Goal: Transaction & Acquisition: Obtain resource

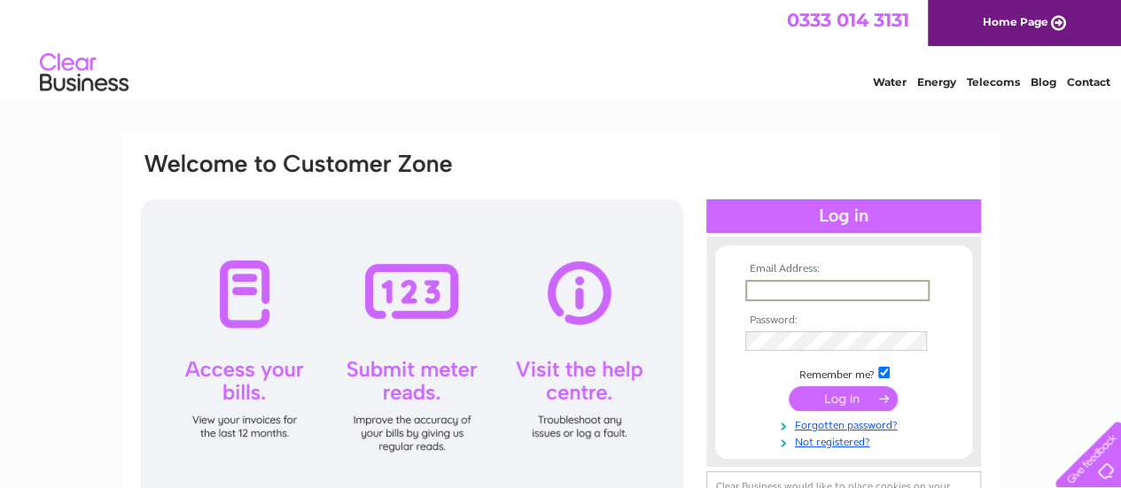
click at [785, 291] on input "text" at bounding box center [838, 290] width 184 height 21
type input "[EMAIL_ADDRESS][DOMAIN_NAME]"
click at [830, 398] on input "submit" at bounding box center [843, 397] width 109 height 25
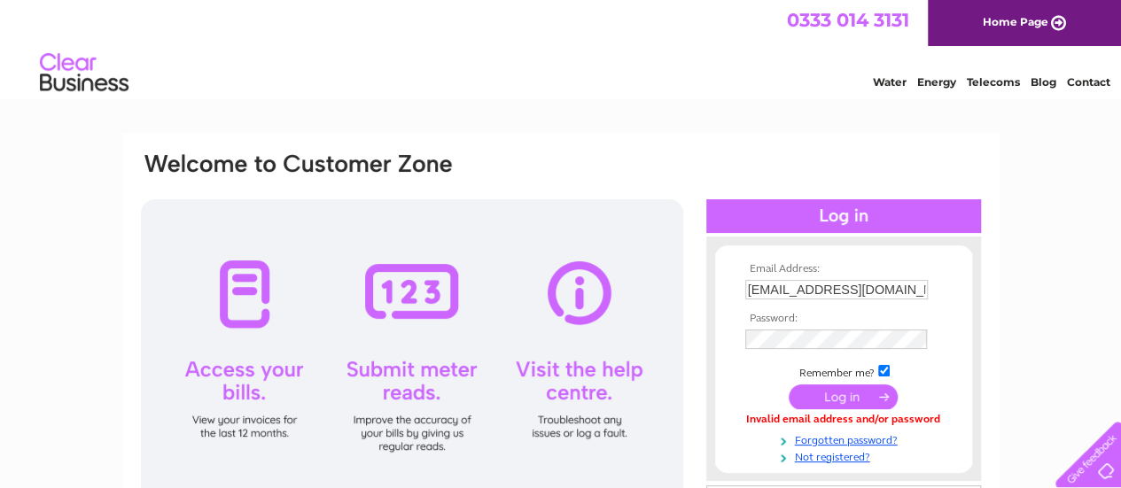
click at [841, 404] on input "submit" at bounding box center [843, 397] width 109 height 25
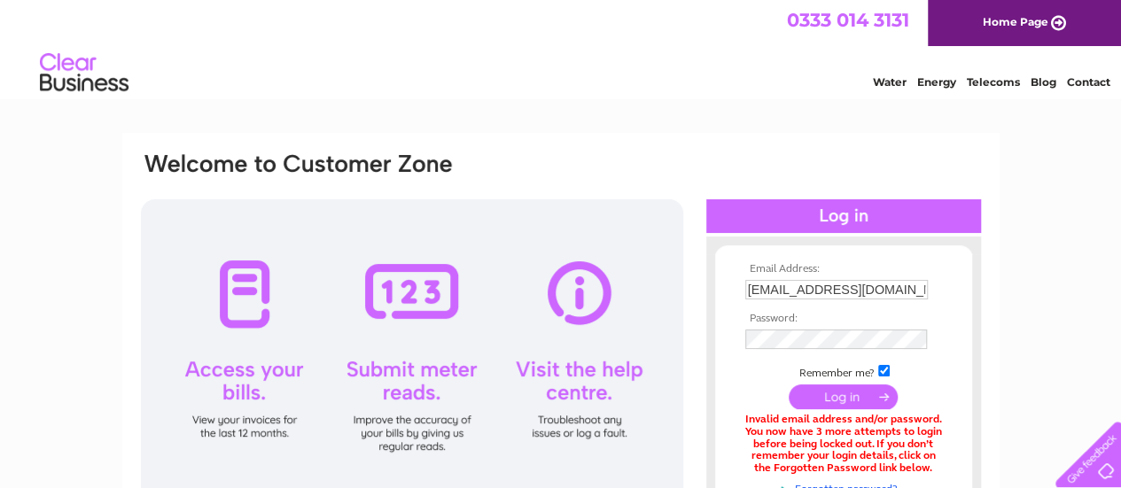
click at [894, 288] on input "[EMAIL_ADDRESS][DOMAIN_NAME]" at bounding box center [837, 290] width 183 height 20
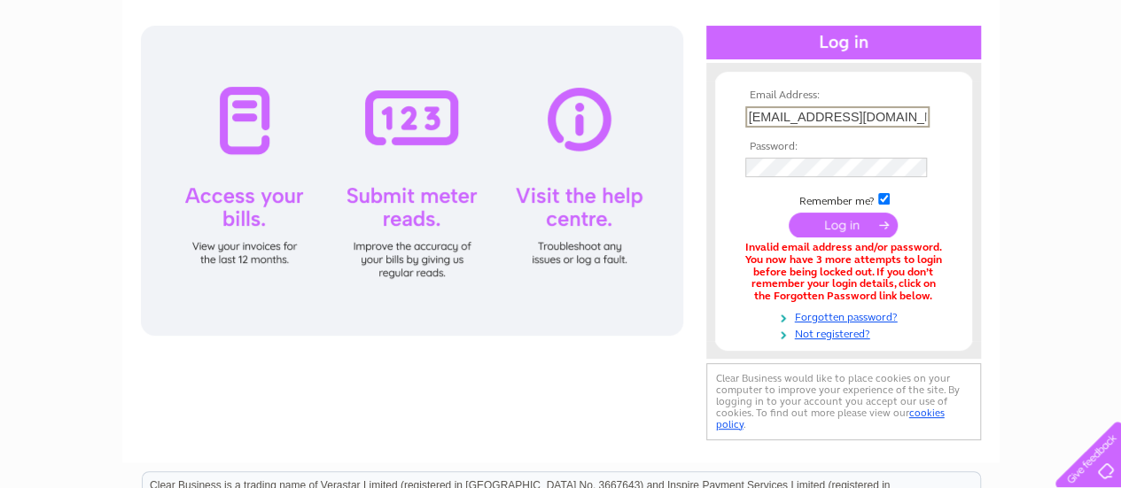
scroll to position [177, 0]
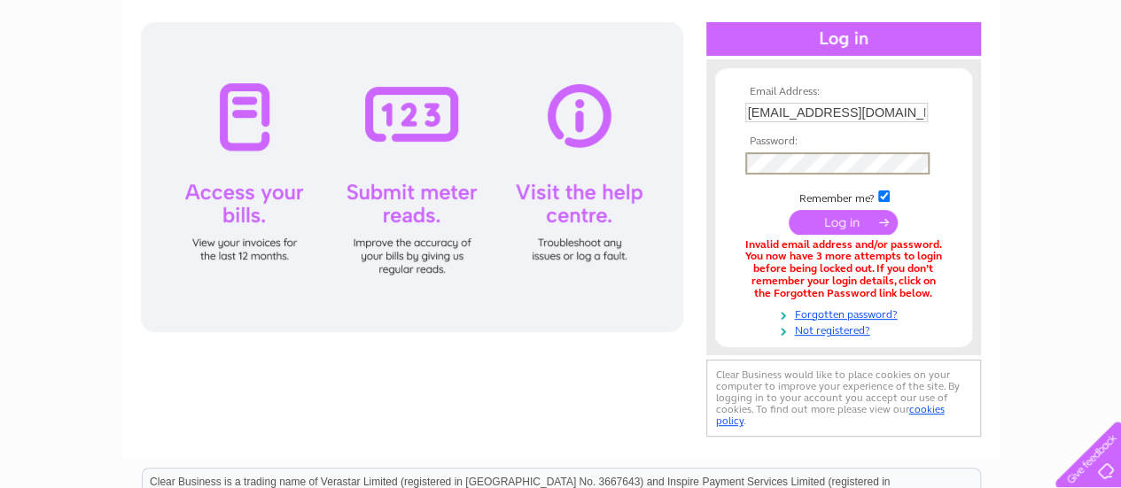
click at [629, 393] on div "Email Address: hattrix2000@gmail.com Password:" at bounding box center [561, 207] width 844 height 468
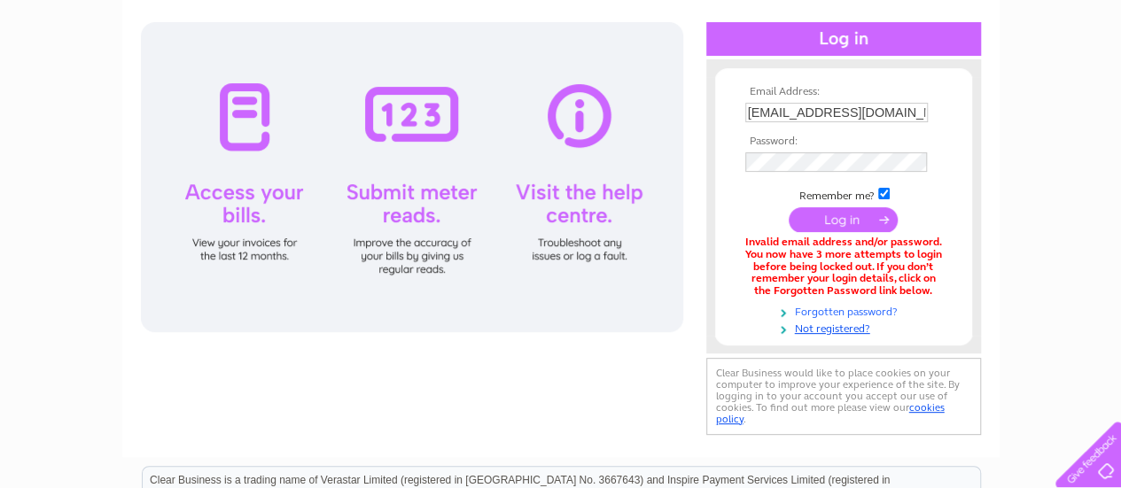
click at [831, 315] on link "Forgotten password?" at bounding box center [846, 310] width 201 height 17
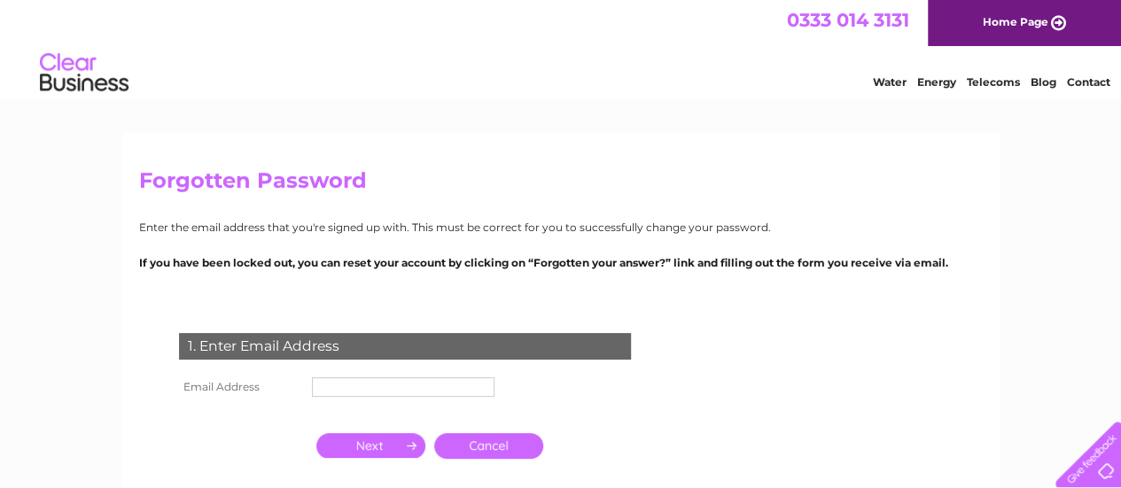
click at [356, 396] on input "text" at bounding box center [403, 388] width 183 height 20
type input "hattrix2000@gmail.com"
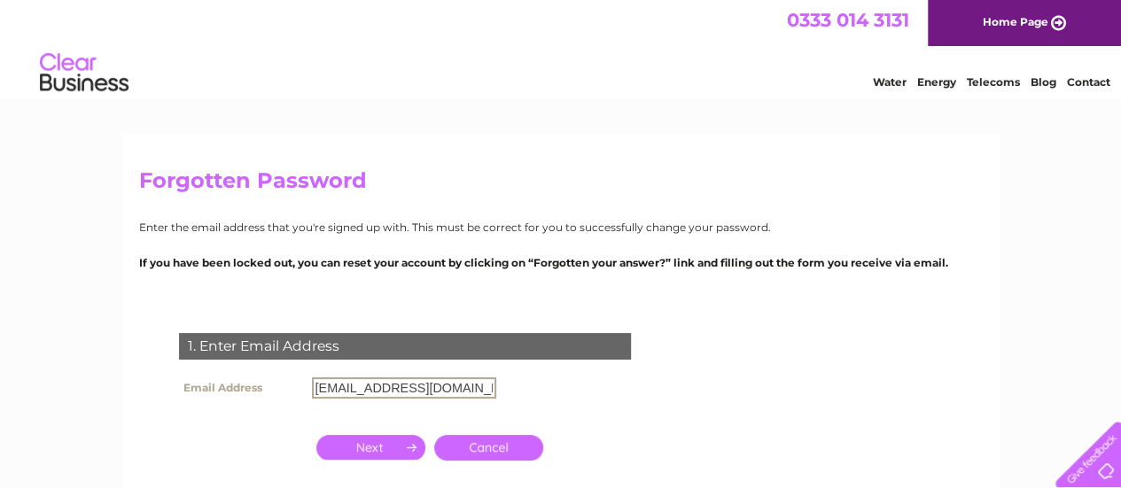
click at [368, 442] on input "button" at bounding box center [370, 447] width 109 height 25
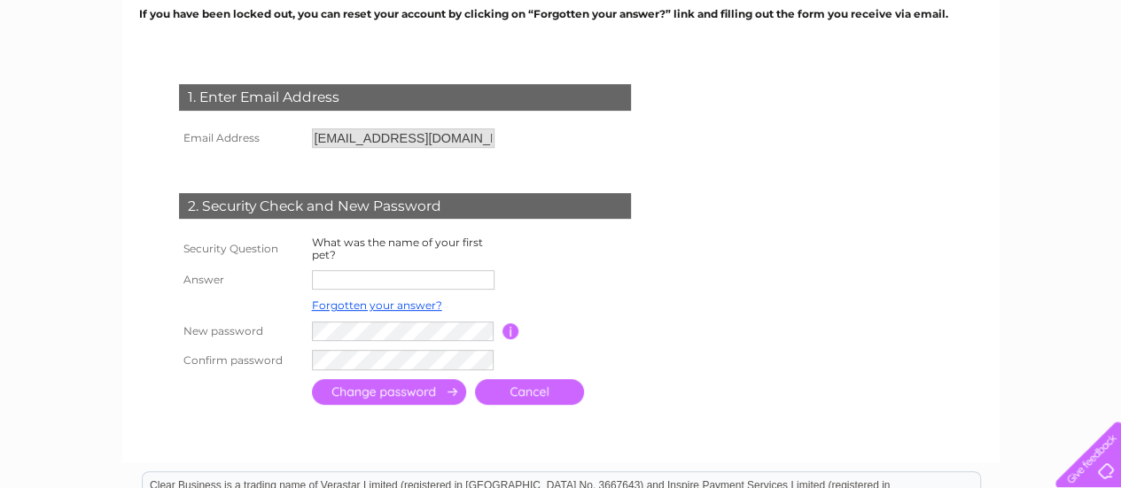
scroll to position [355, 0]
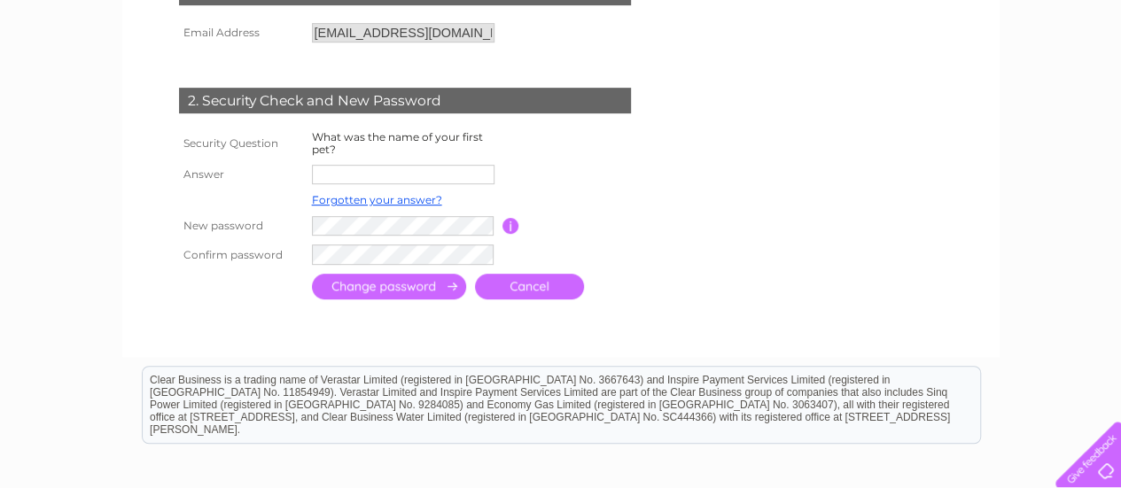
click at [346, 178] on input "text" at bounding box center [403, 175] width 183 height 20
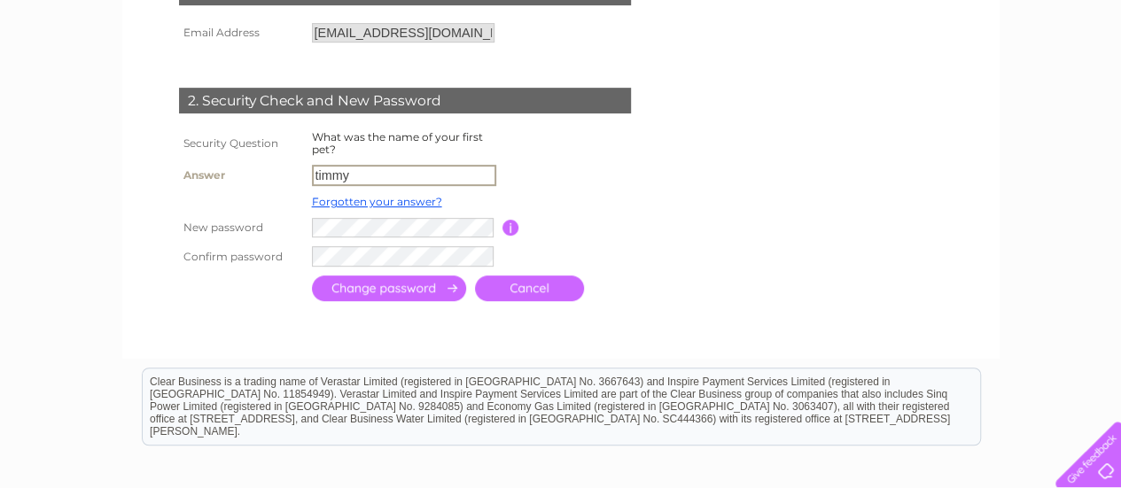
type input "timmy"
click at [264, 328] on div at bounding box center [408, 324] width 539 height 35
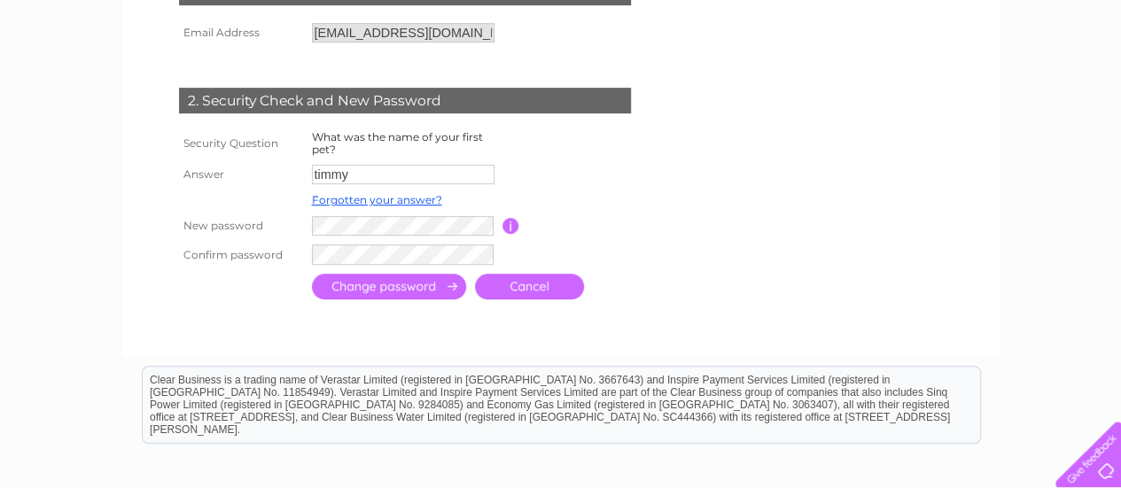
click at [395, 286] on input "submit" at bounding box center [389, 287] width 154 height 26
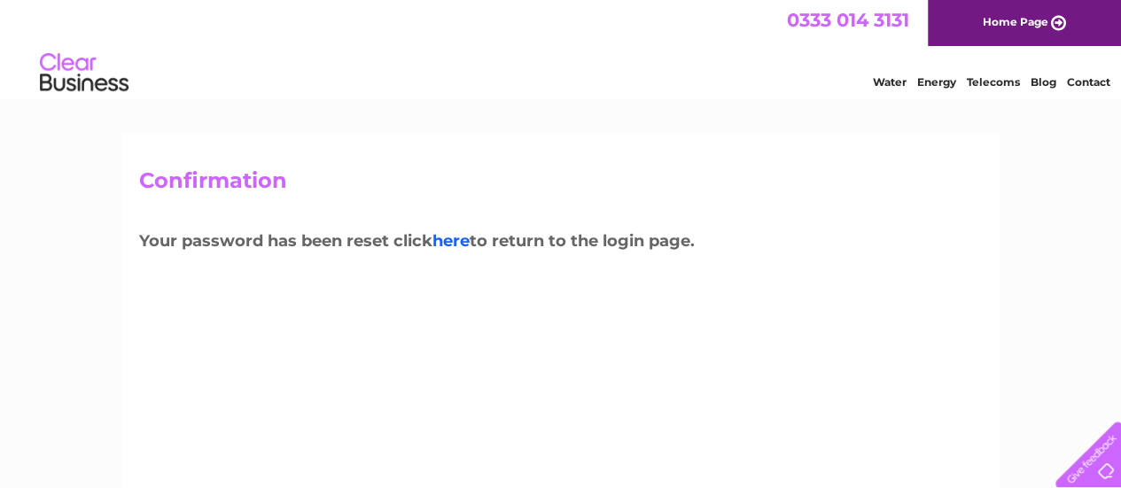
click at [457, 241] on link "here" at bounding box center [451, 241] width 37 height 20
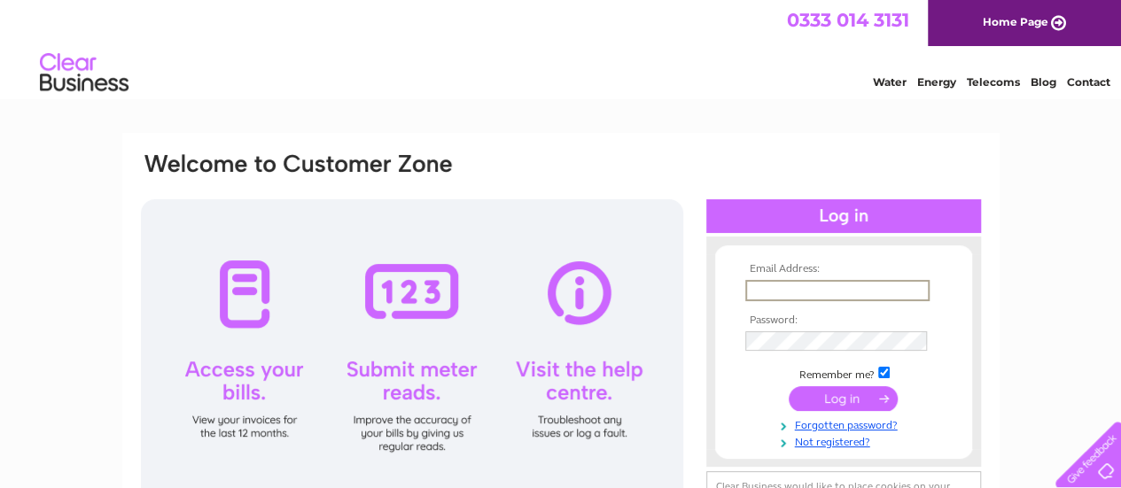
click at [787, 288] on input "text" at bounding box center [838, 290] width 184 height 21
type input "hattrix2000@gmail.com"
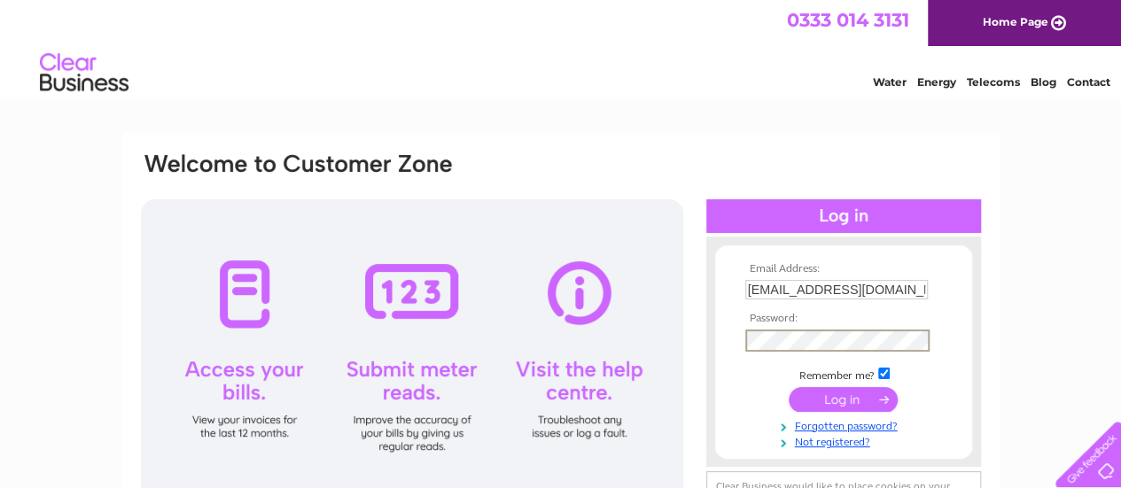
click at [673, 348] on div "Email Address: hattrix2000@gmail.com Password:" at bounding box center [561, 352] width 844 height 402
click at [727, 397] on form "Email Address: hattrix2000@gmail.com Password:" at bounding box center [843, 356] width 257 height 186
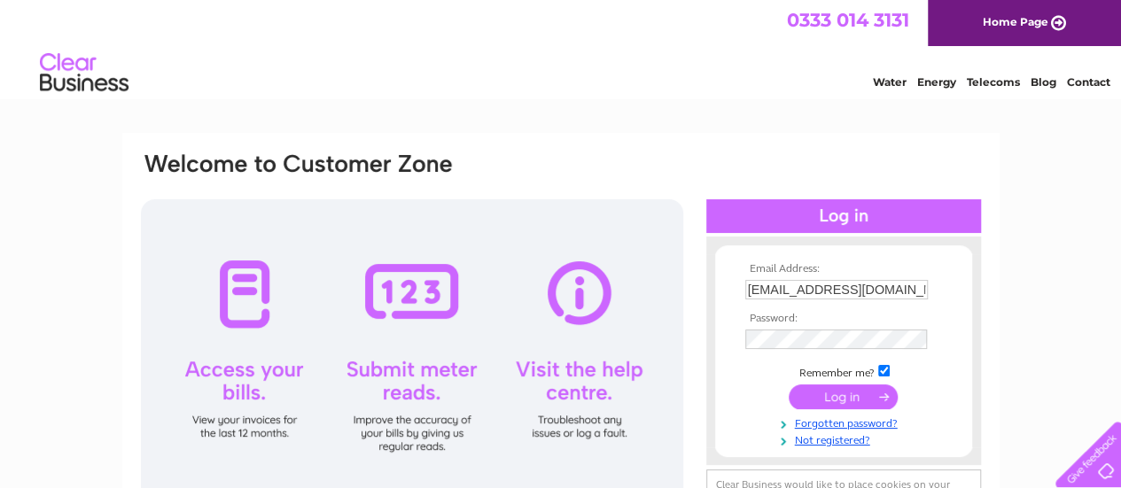
click at [840, 398] on input "submit" at bounding box center [843, 397] width 109 height 25
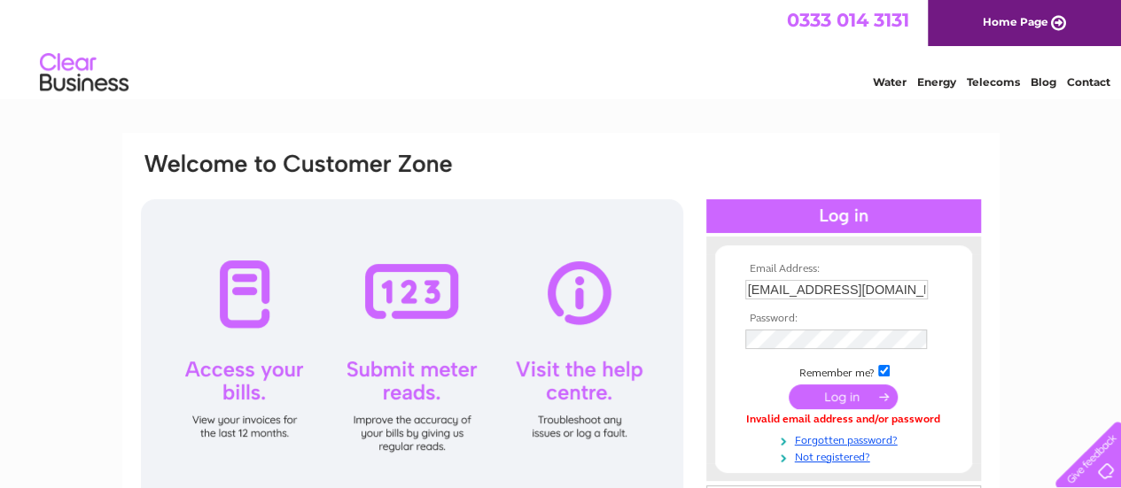
click at [1012, 25] on link "Home Page" at bounding box center [1024, 23] width 193 height 46
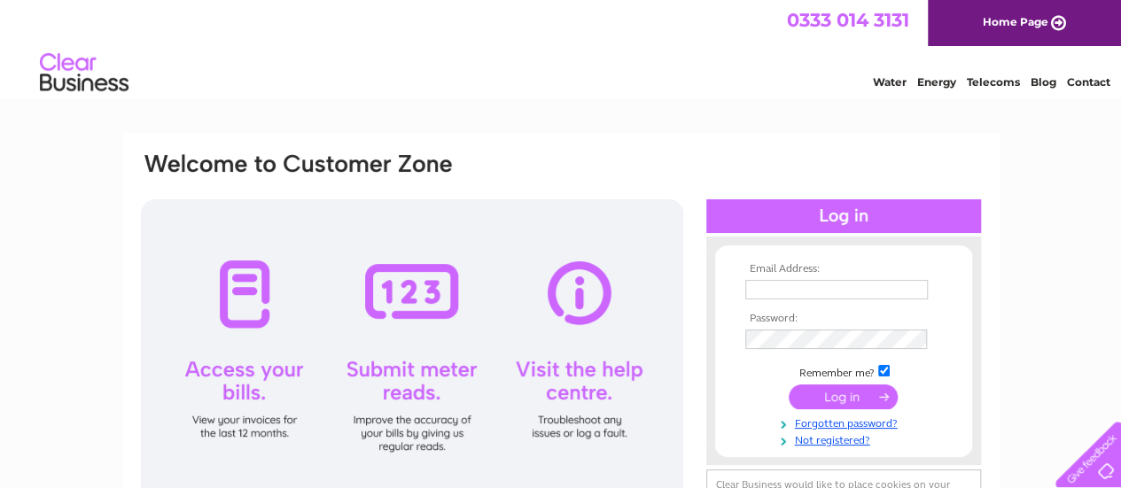
scroll to position [89, 0]
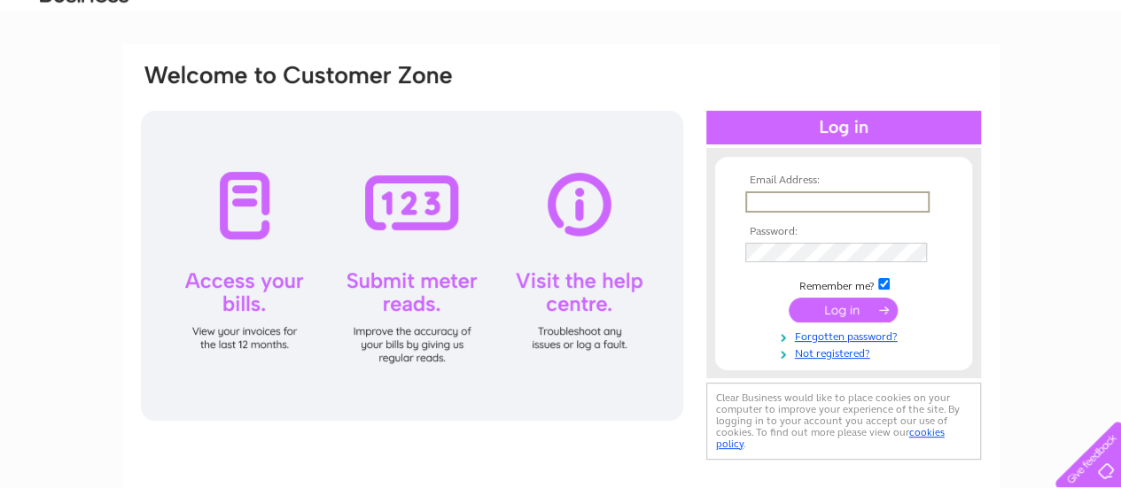
click at [786, 199] on input "text" at bounding box center [838, 201] width 184 height 21
type input "[EMAIL_ADDRESS][DOMAIN_NAME]"
click at [839, 310] on input "submit" at bounding box center [843, 308] width 109 height 25
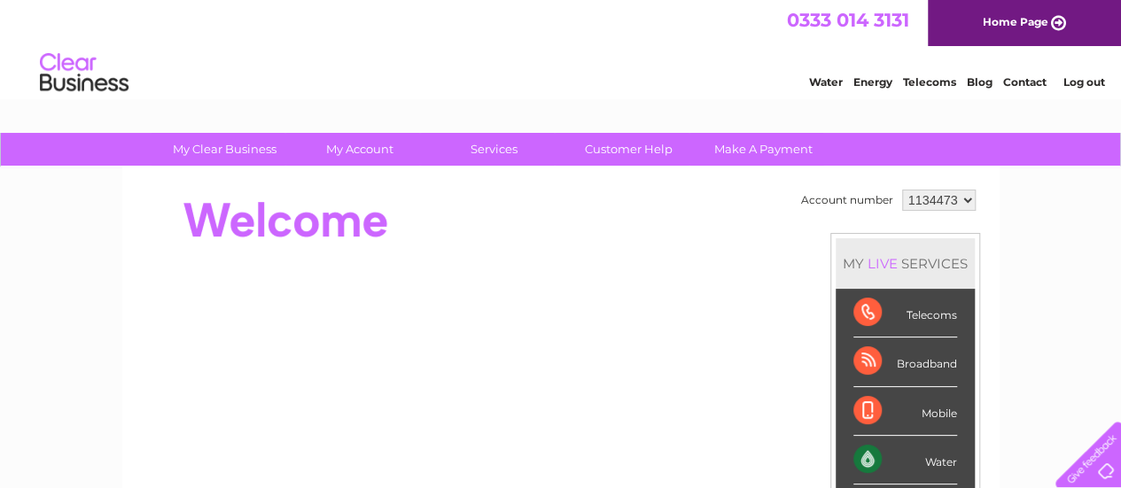
click at [823, 85] on link "Water" at bounding box center [826, 81] width 34 height 13
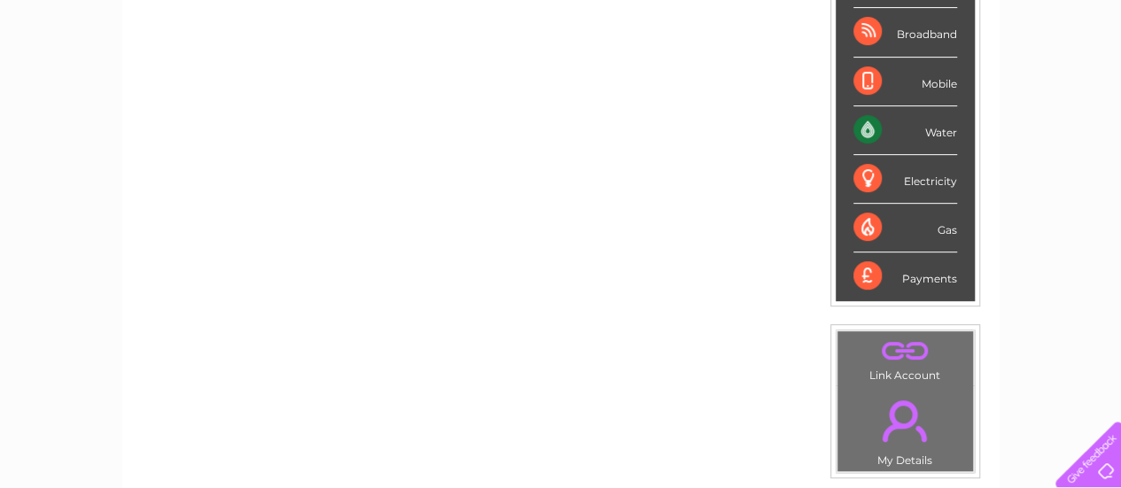
scroll to position [355, 0]
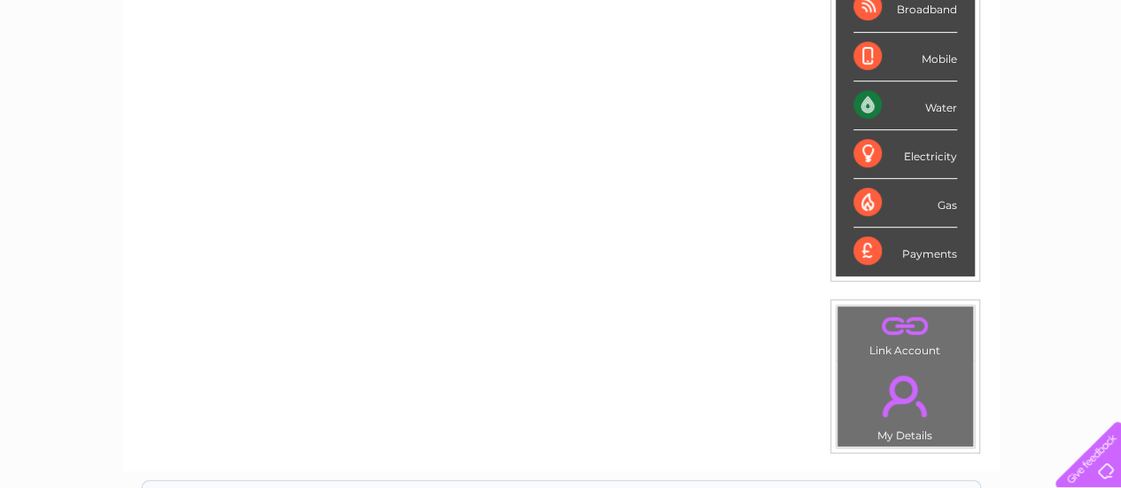
click at [949, 107] on div "Water" at bounding box center [906, 106] width 104 height 49
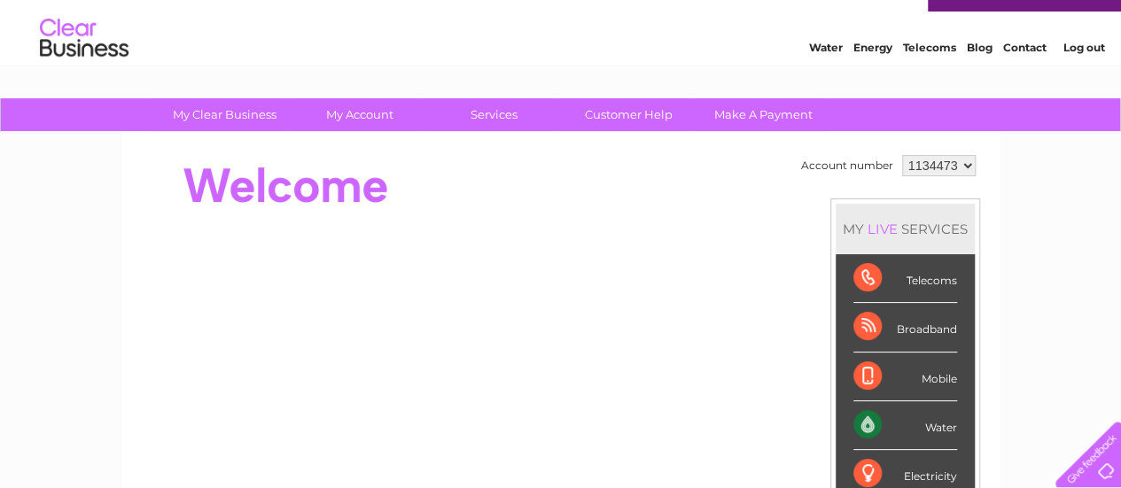
scroll to position [0, 0]
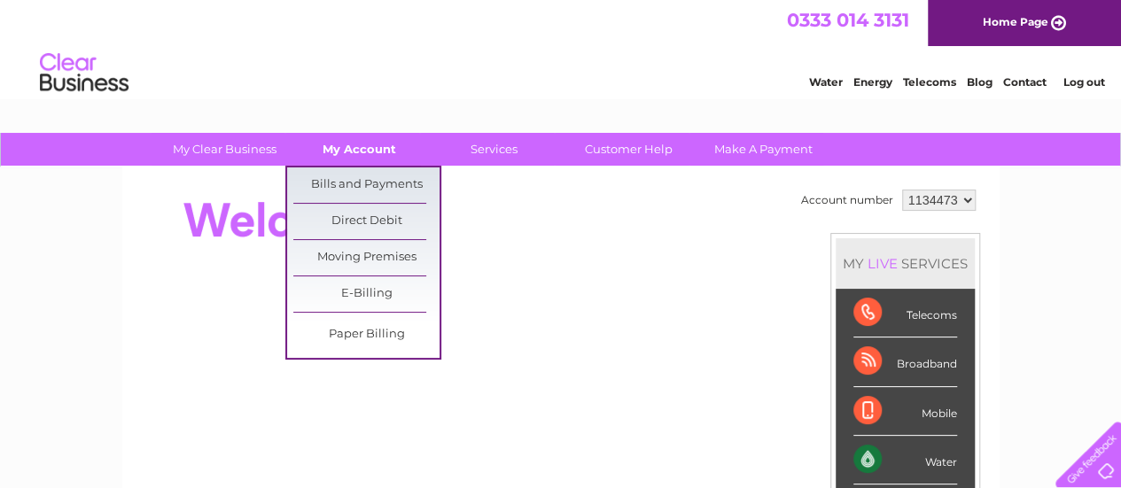
click at [356, 149] on link "My Account" at bounding box center [359, 149] width 146 height 33
click at [356, 182] on link "Bills and Payments" at bounding box center [366, 185] width 146 height 35
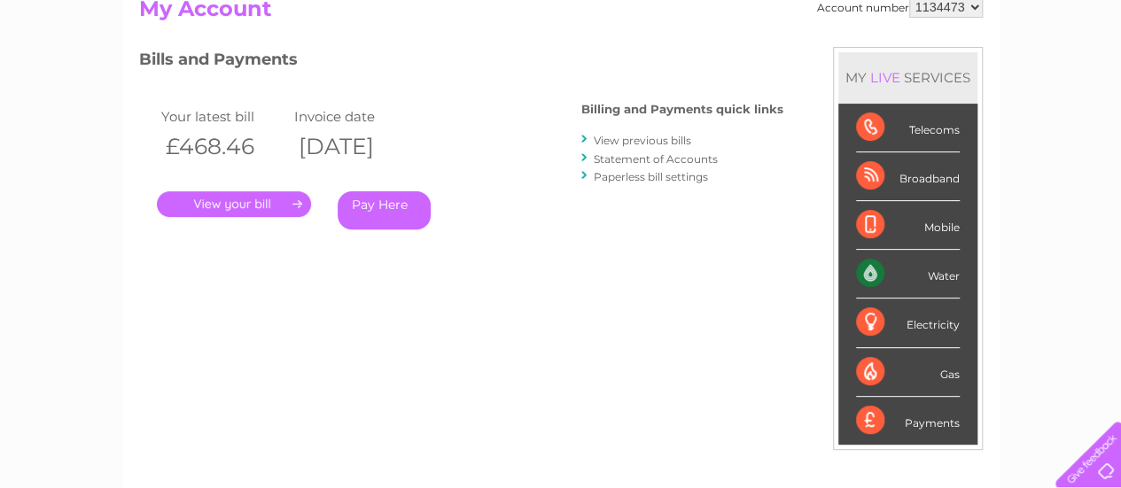
scroll to position [266, 0]
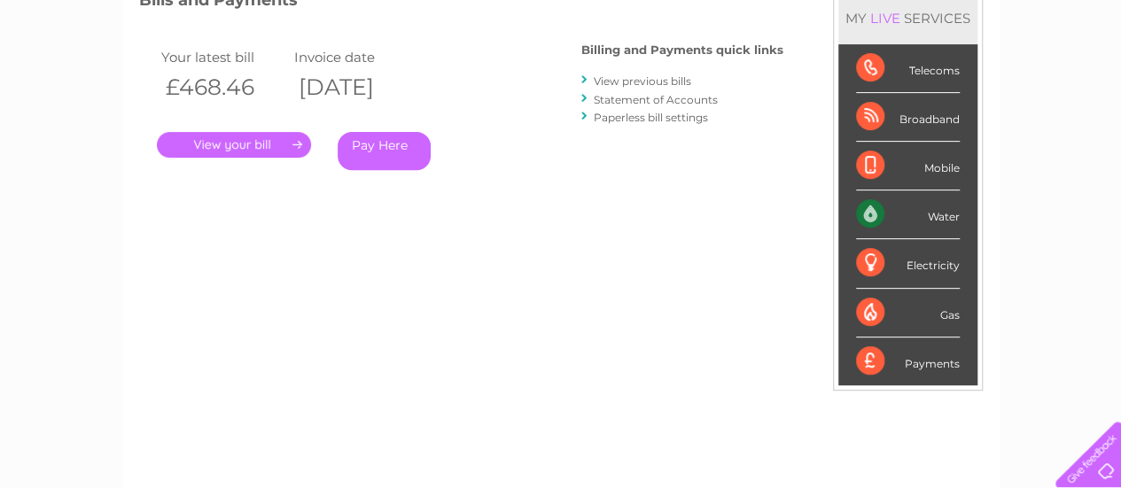
click at [243, 147] on link "." at bounding box center [234, 145] width 154 height 26
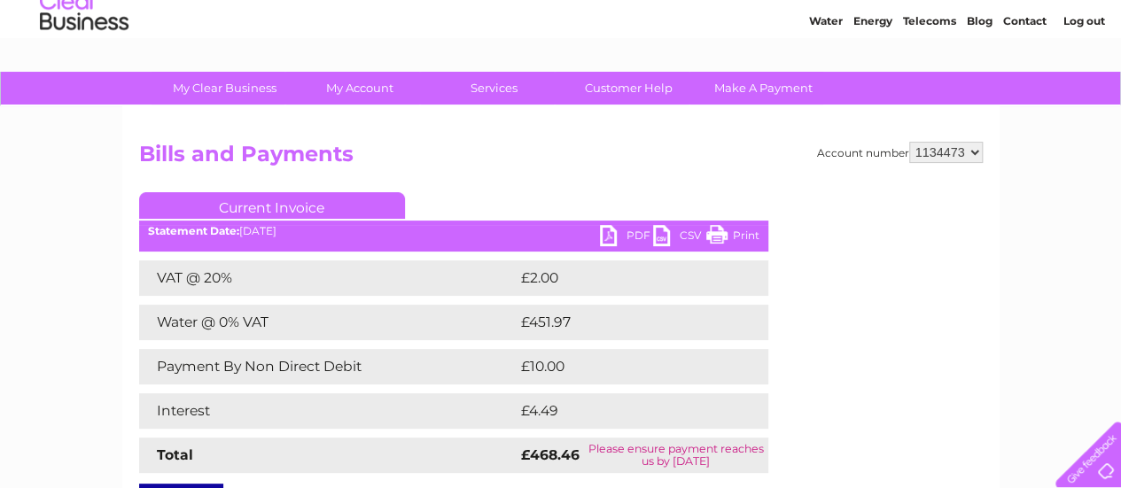
scroll to position [89, 0]
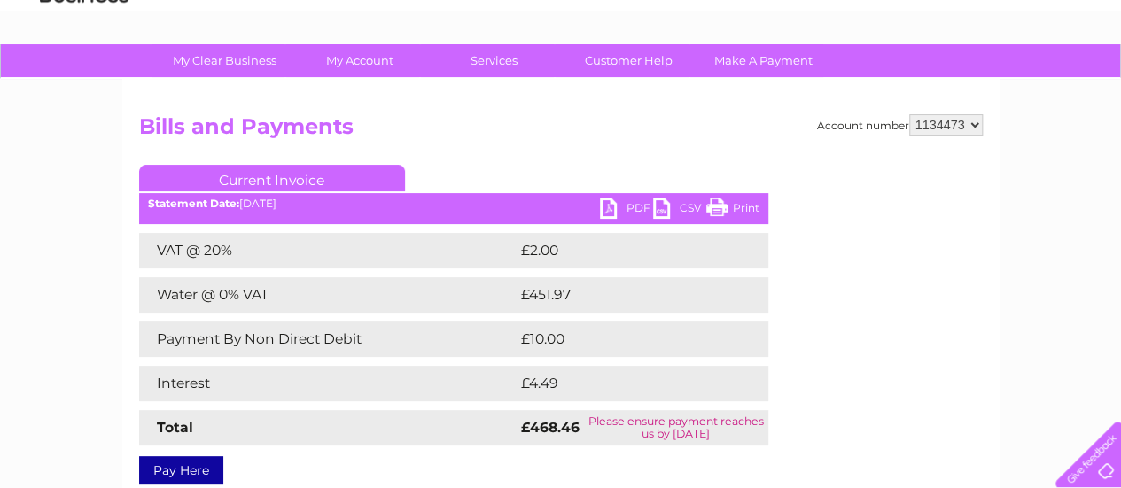
click at [639, 207] on link "PDF" at bounding box center [626, 211] width 53 height 26
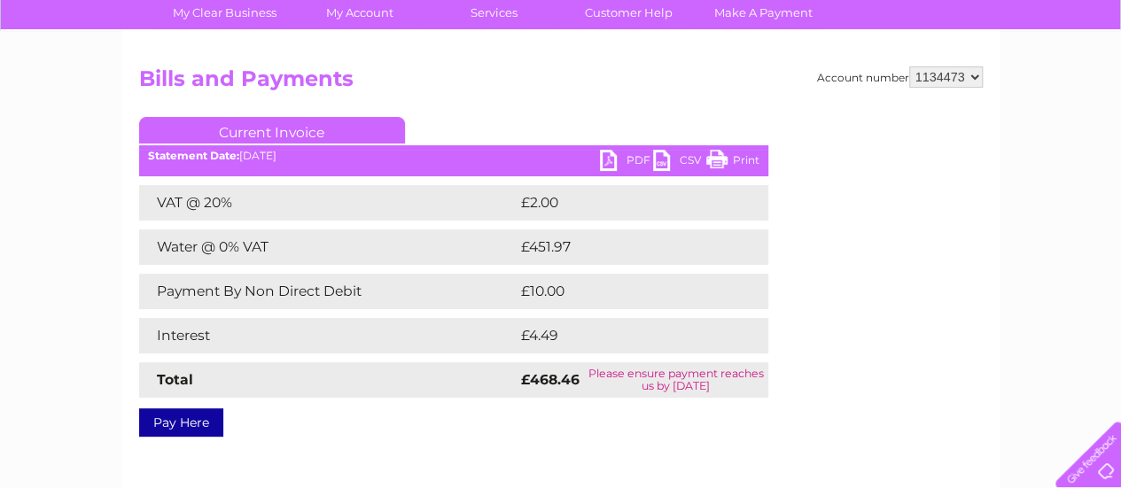
scroll to position [0, 0]
